Goal: Check status: Check status

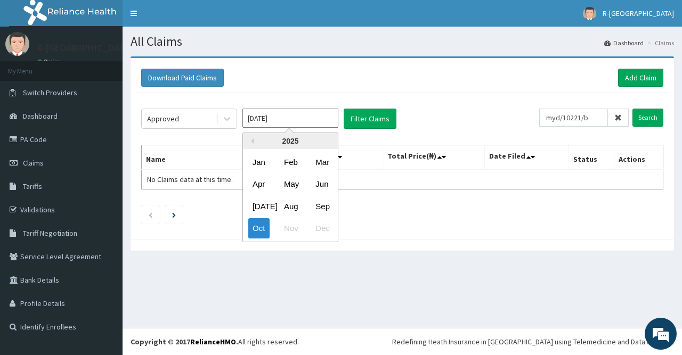
click at [284, 119] on input "[DATE]" at bounding box center [290, 118] width 96 height 19
click at [289, 188] on div "May" at bounding box center [290, 185] width 21 height 20
type input "[DATE]"
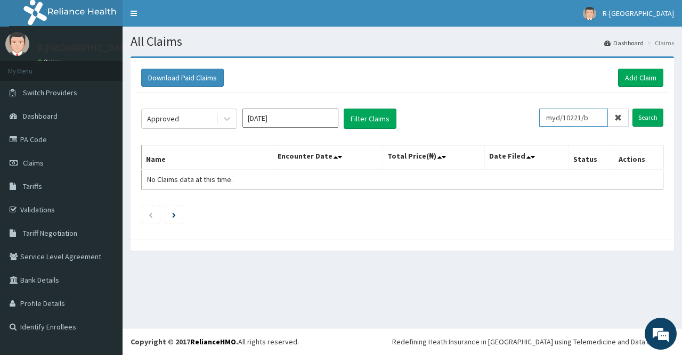
click at [602, 120] on input "myd/10221/b" at bounding box center [573, 118] width 69 height 18
click at [651, 118] on input "Search" at bounding box center [647, 118] width 31 height 18
click at [215, 119] on div "Approved" at bounding box center [179, 118] width 74 height 17
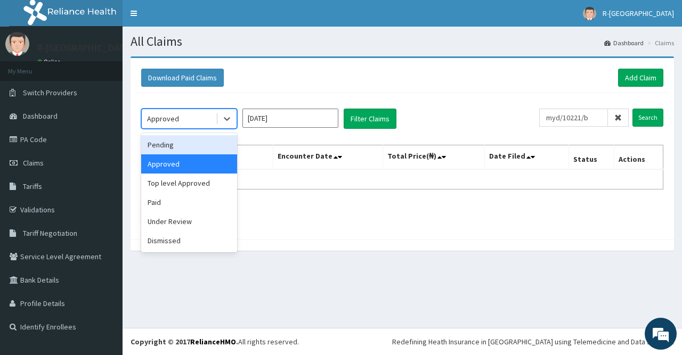
click at [202, 144] on div "Pending" at bounding box center [189, 144] width 96 height 19
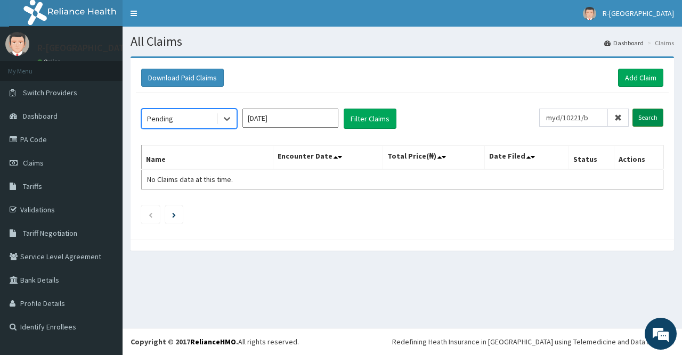
click at [647, 120] on input "Search" at bounding box center [647, 118] width 31 height 18
click at [219, 117] on div at bounding box center [226, 118] width 19 height 19
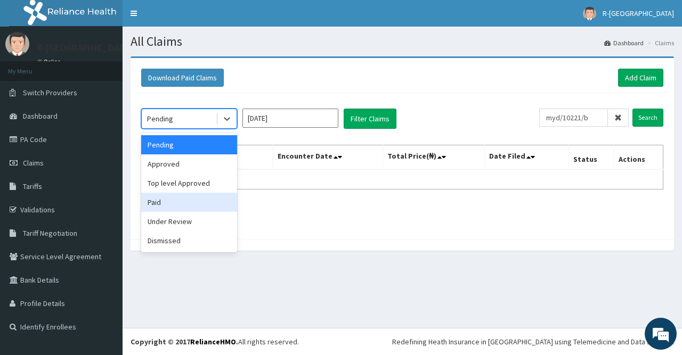
click at [181, 199] on div "Paid" at bounding box center [189, 202] width 96 height 19
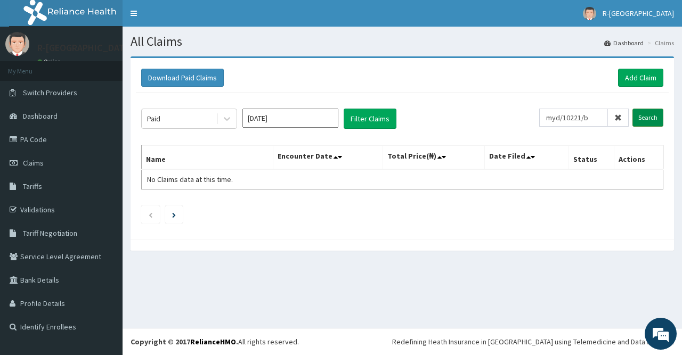
click at [649, 119] on input "Search" at bounding box center [647, 118] width 31 height 18
click at [553, 118] on input "myd/10221/b" at bounding box center [573, 118] width 69 height 18
click at [638, 113] on input "Search" at bounding box center [647, 118] width 31 height 18
click at [648, 115] on input "Search" at bounding box center [647, 118] width 31 height 18
click at [303, 118] on input "[DATE]" at bounding box center [290, 118] width 96 height 19
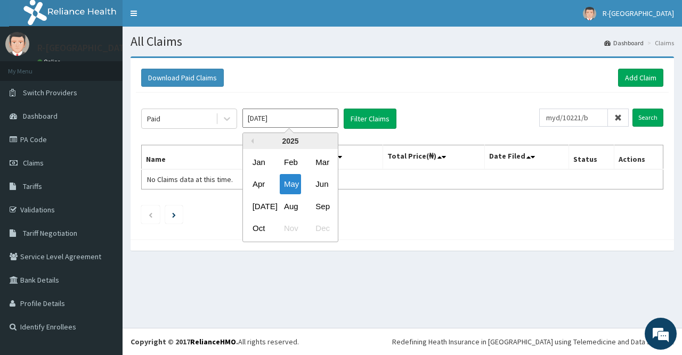
click at [454, 101] on div "Paid [DATE] Previous Year [DATE] Feb Mar Apr May Jun [DATE] Aug Sep Oct Nov Dec…" at bounding box center [402, 164] width 533 height 142
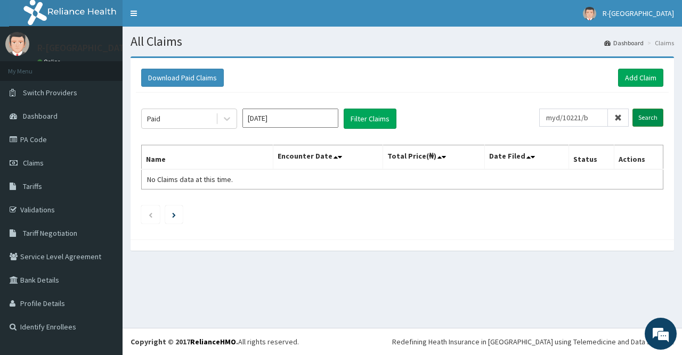
click at [639, 120] on input "Search" at bounding box center [647, 118] width 31 height 18
